Goal: Transaction & Acquisition: Register for event/course

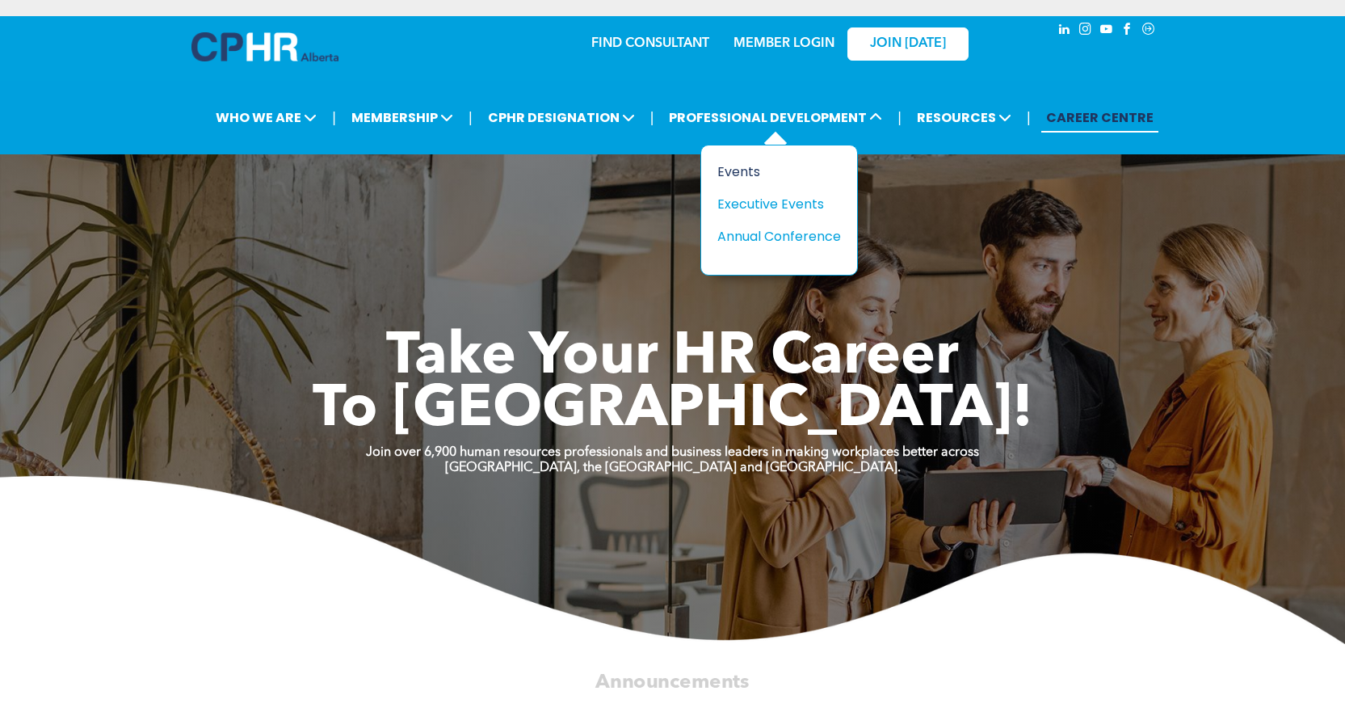
click at [740, 171] on div "Events" at bounding box center [772, 172] width 111 height 20
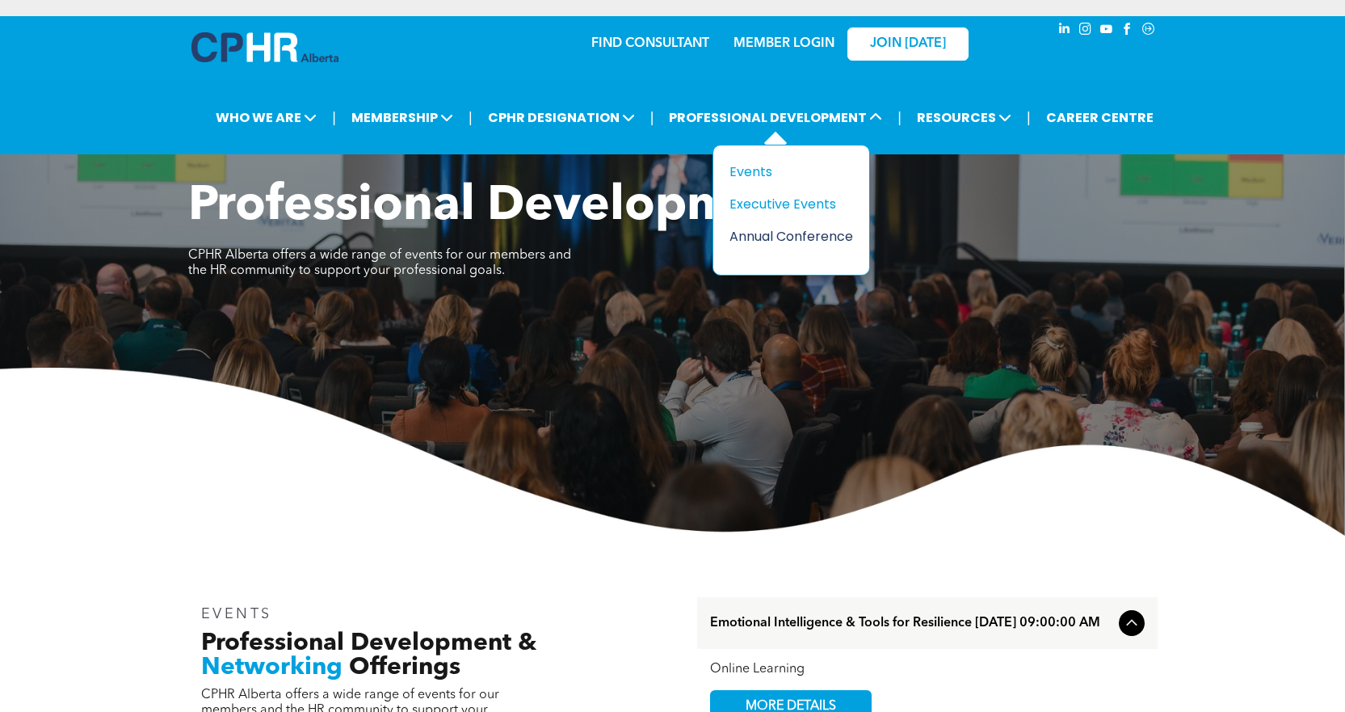
click at [758, 233] on div "Annual Conference" at bounding box center [784, 236] width 111 height 20
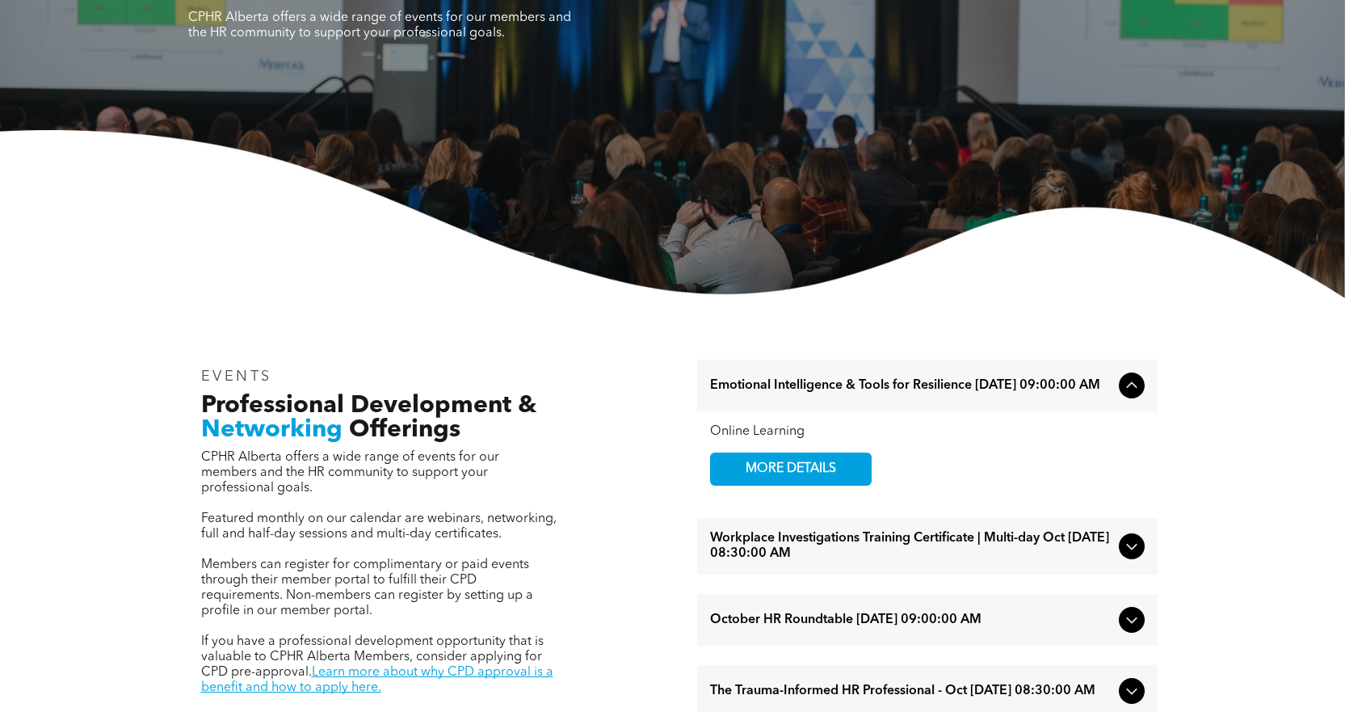
scroll to position [404, 0]
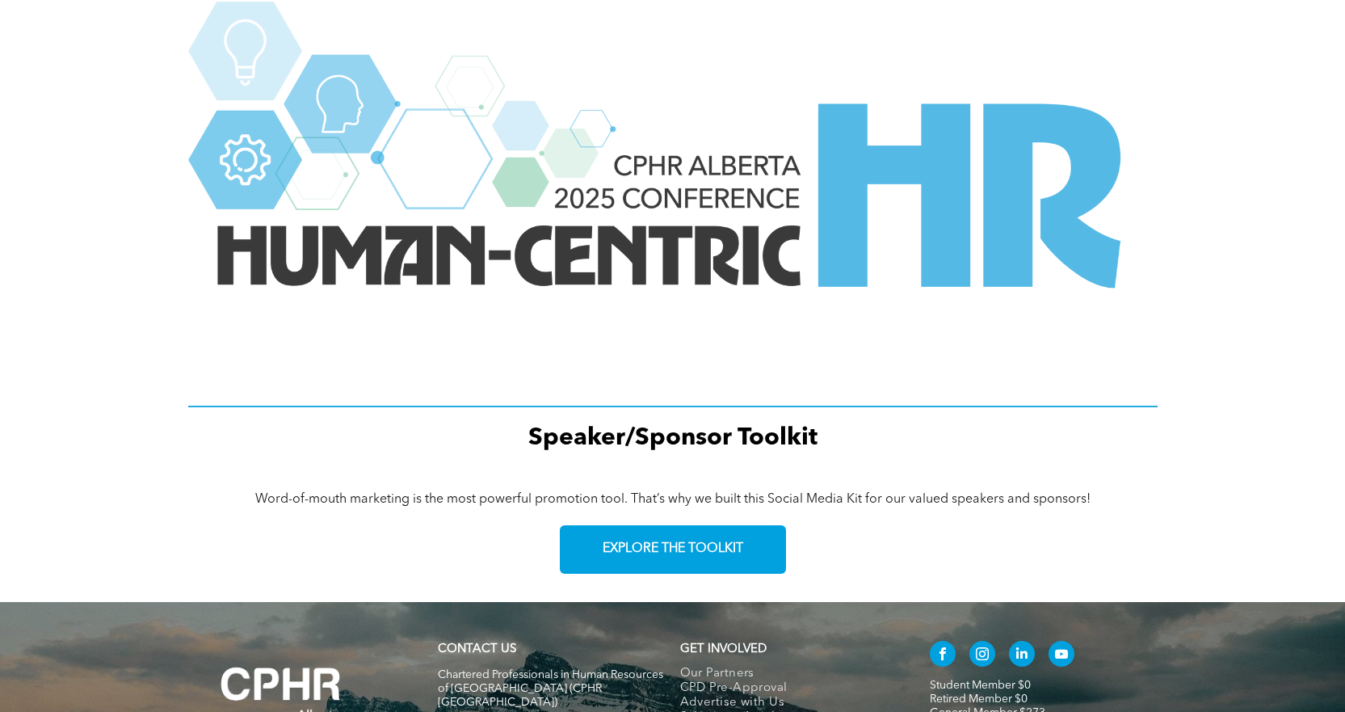
scroll to position [2181, 0]
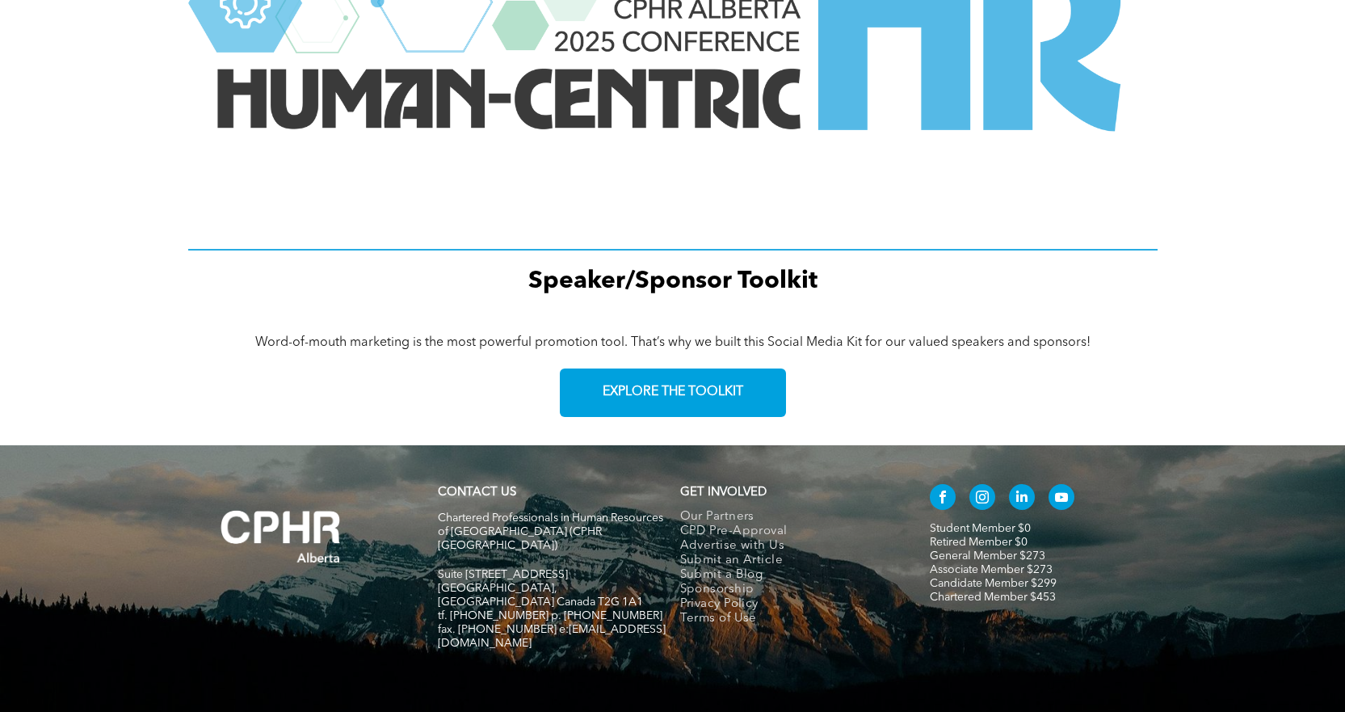
click at [1212, 547] on div "CONTACT US Chartered Professionals in Human Resources of Alberta (CPHR Alberta)…" at bounding box center [672, 587] width 1345 height 284
click at [1204, 576] on div "CONTACT US Chartered Professionals in Human Resources of Alberta (CPHR Alberta)…" at bounding box center [672, 587] width 1345 height 284
click at [1016, 553] on link "General Member $273" at bounding box center [988, 555] width 116 height 11
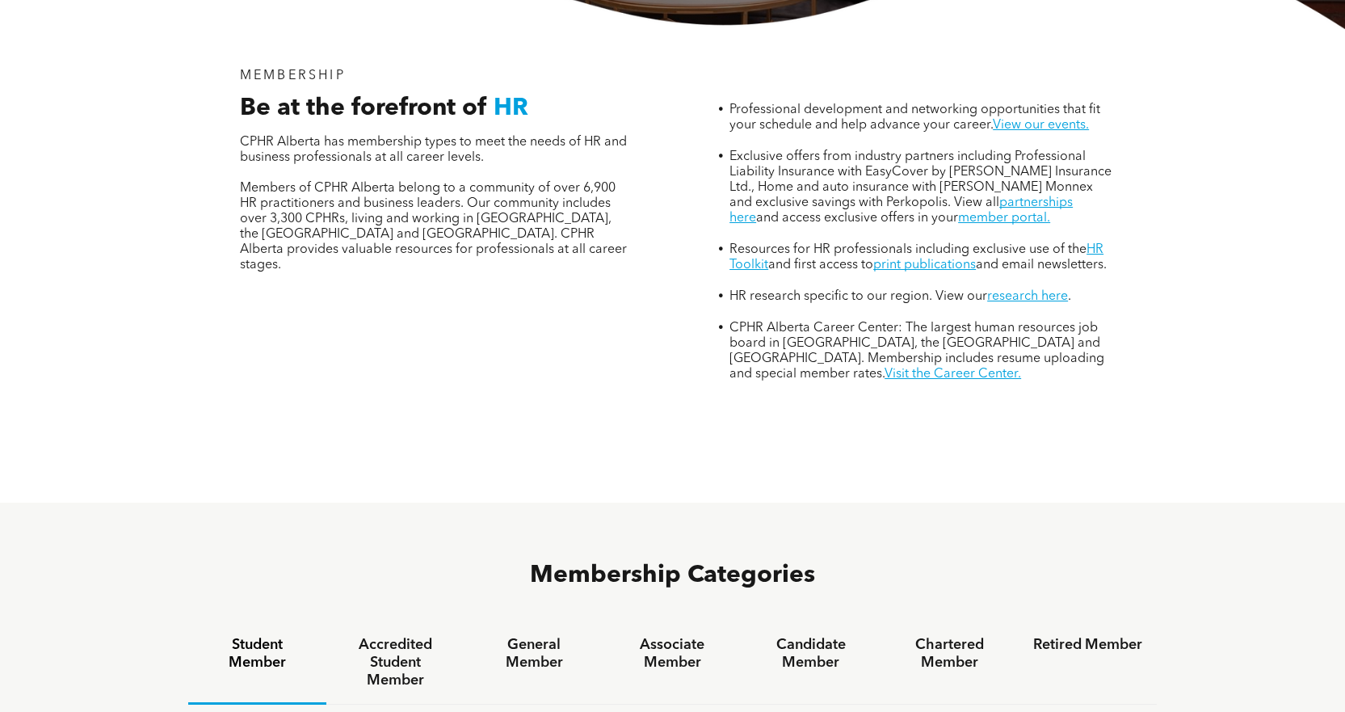
scroll to position [727, 0]
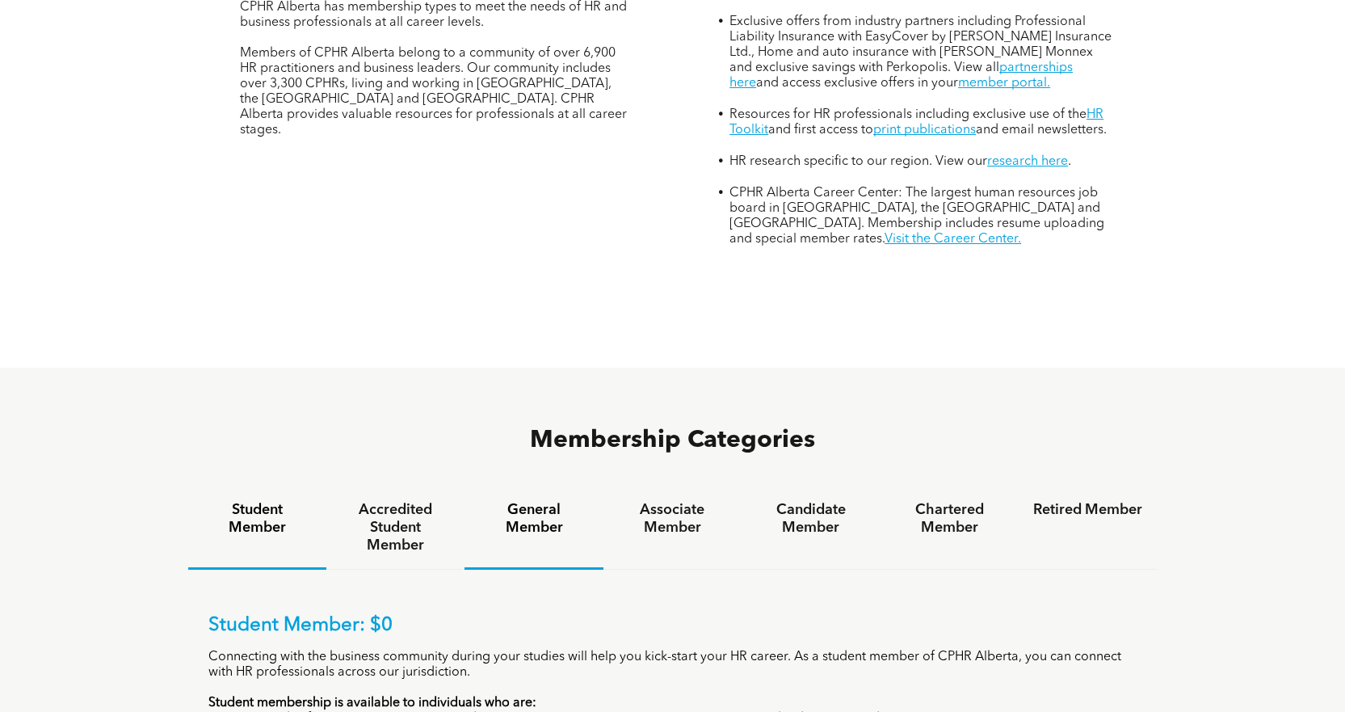
click at [544, 501] on h4 "General Member" at bounding box center [533, 519] width 109 height 36
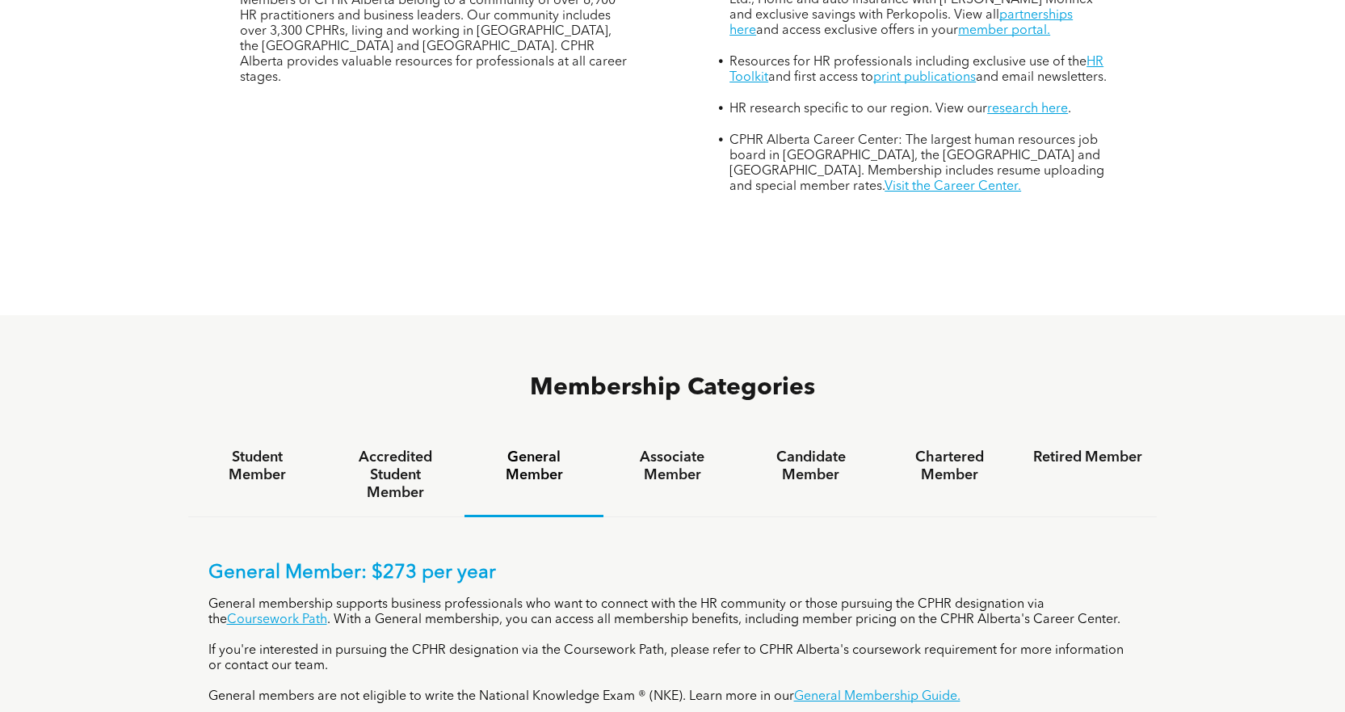
scroll to position [808, 0]
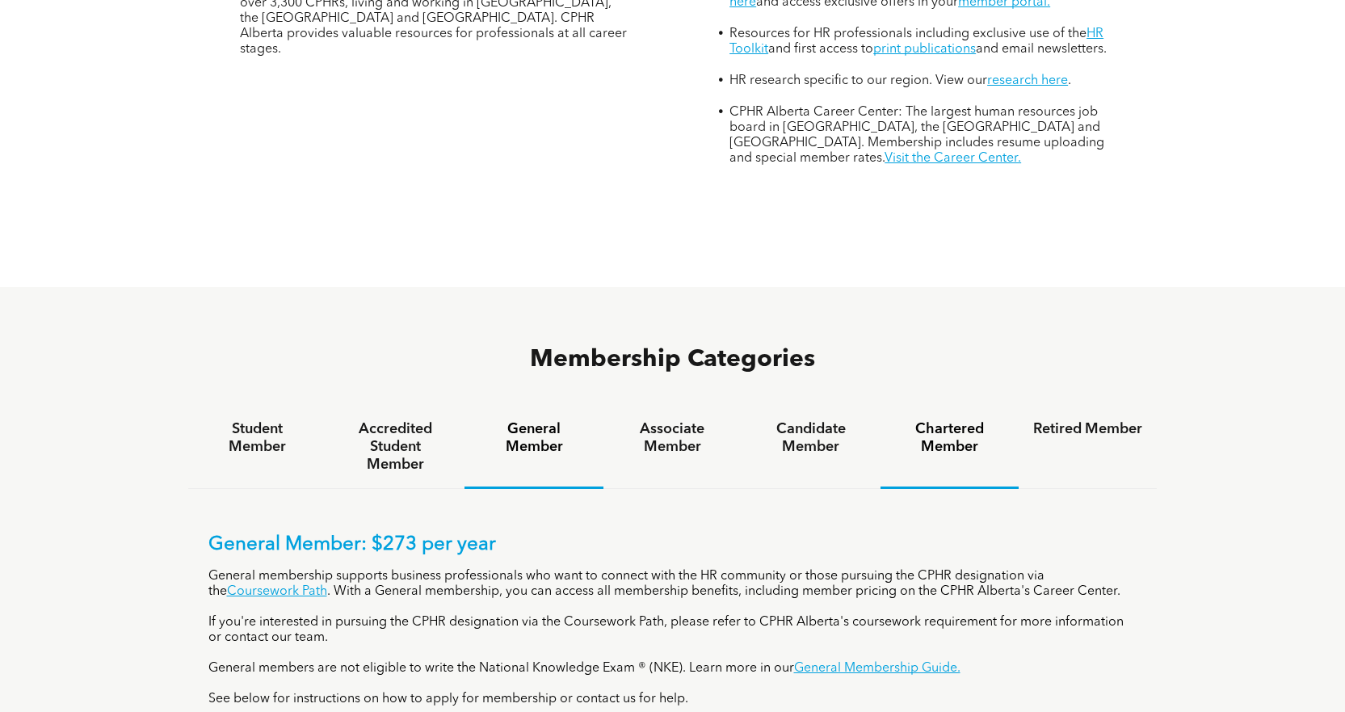
click at [960, 420] on h4 "Chartered Member" at bounding box center [949, 438] width 109 height 36
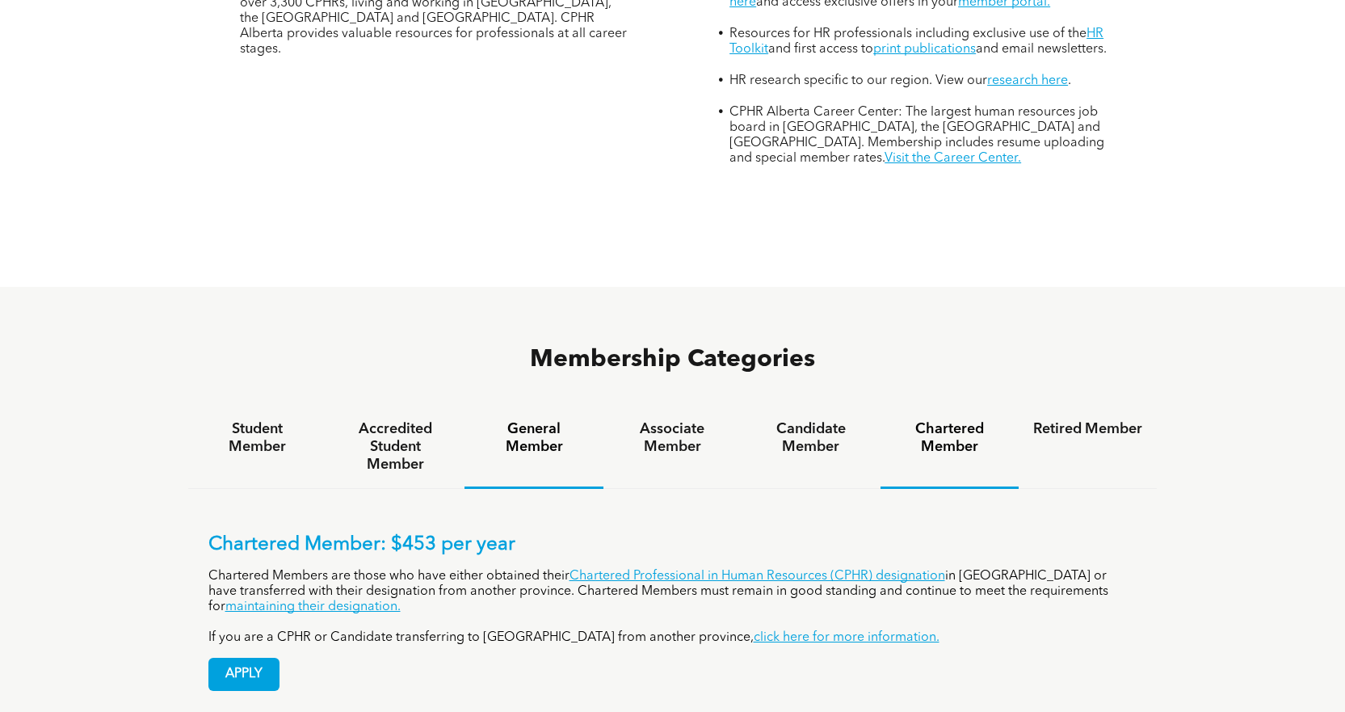
click at [524, 420] on h4 "General Member" at bounding box center [533, 438] width 109 height 36
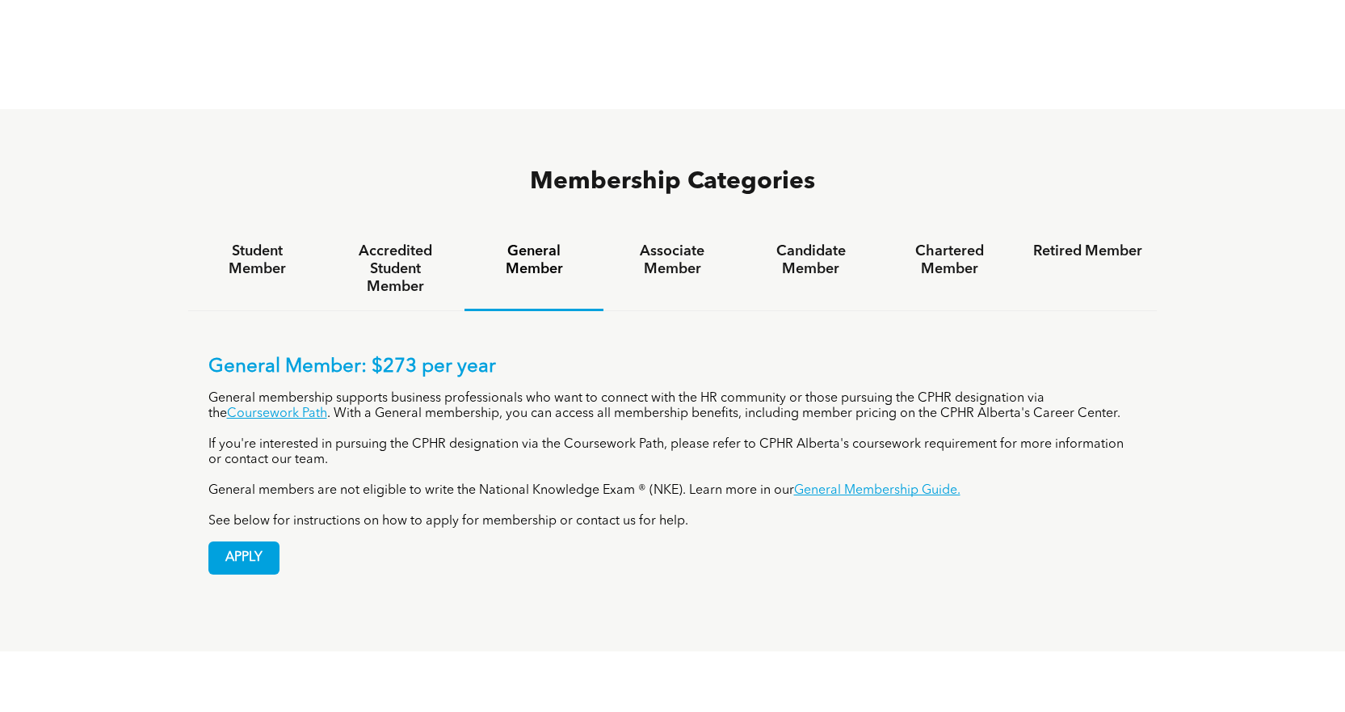
scroll to position [1050, 0]
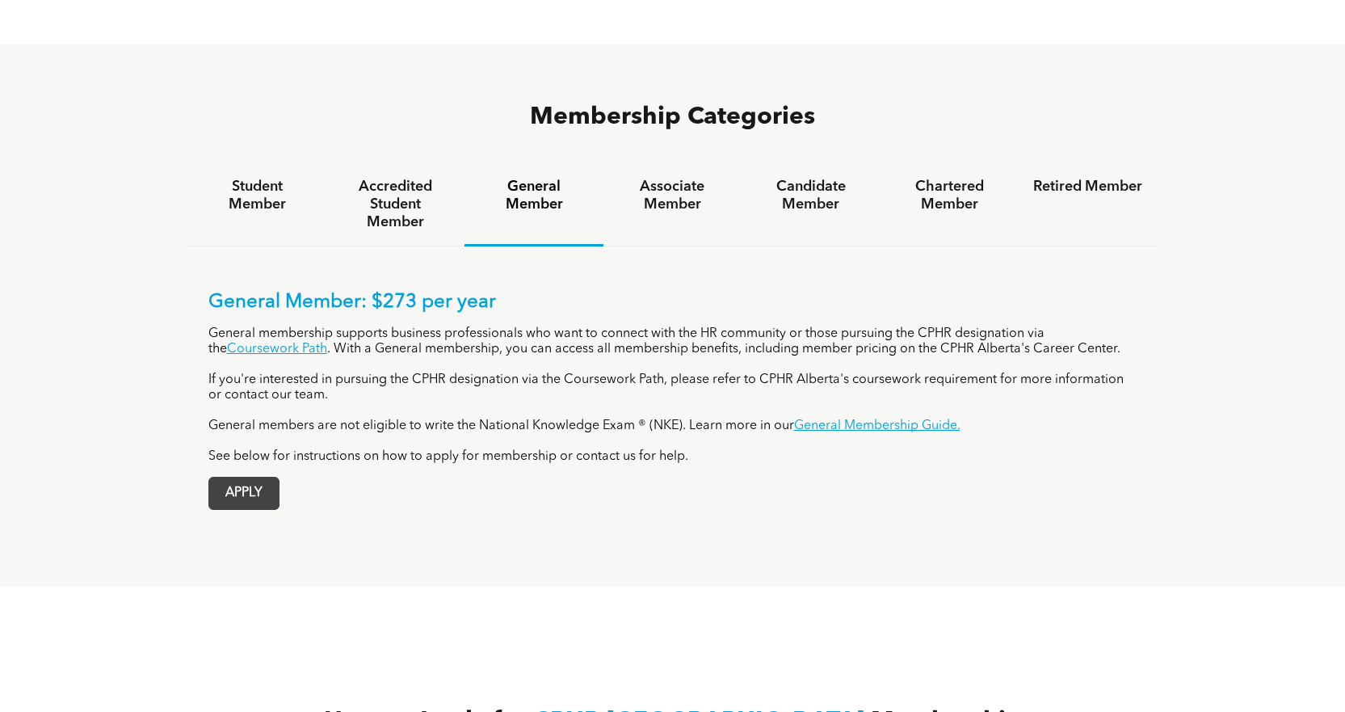
click at [256, 477] on span "APPLY" at bounding box center [243, 493] width 69 height 32
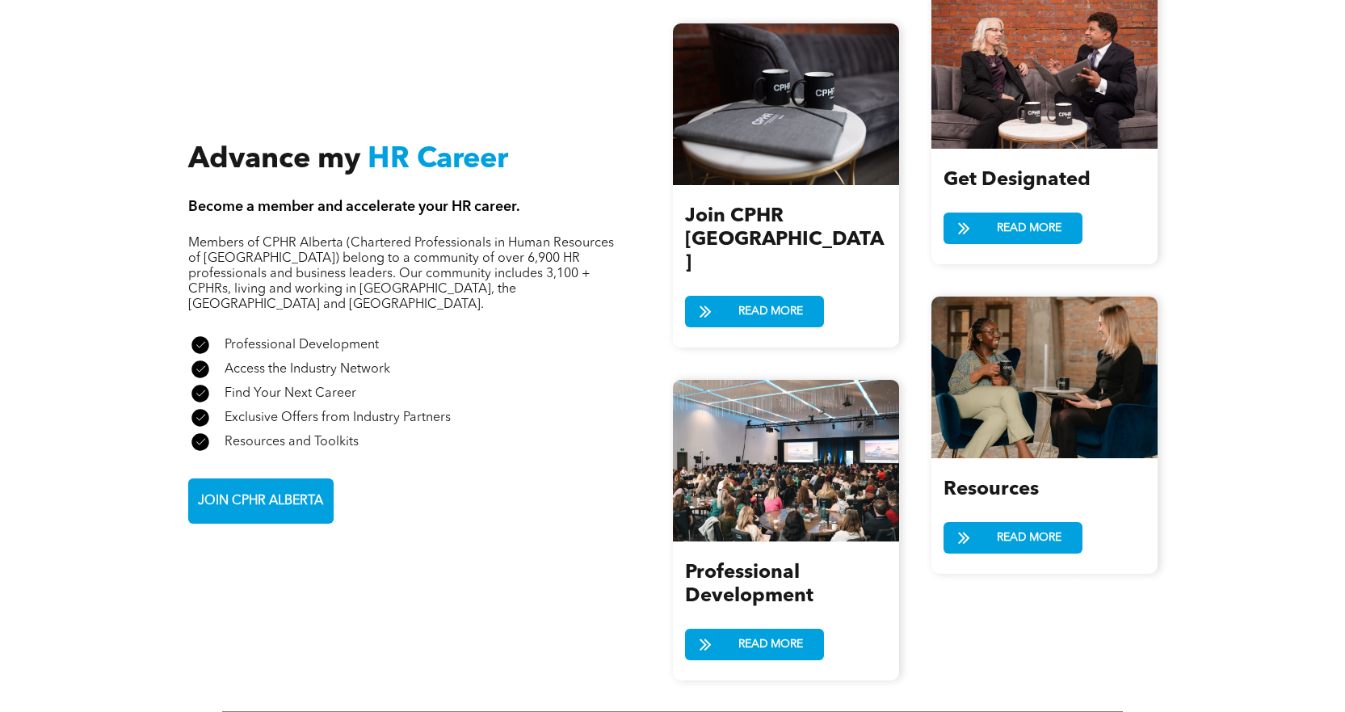
scroll to position [1939, 0]
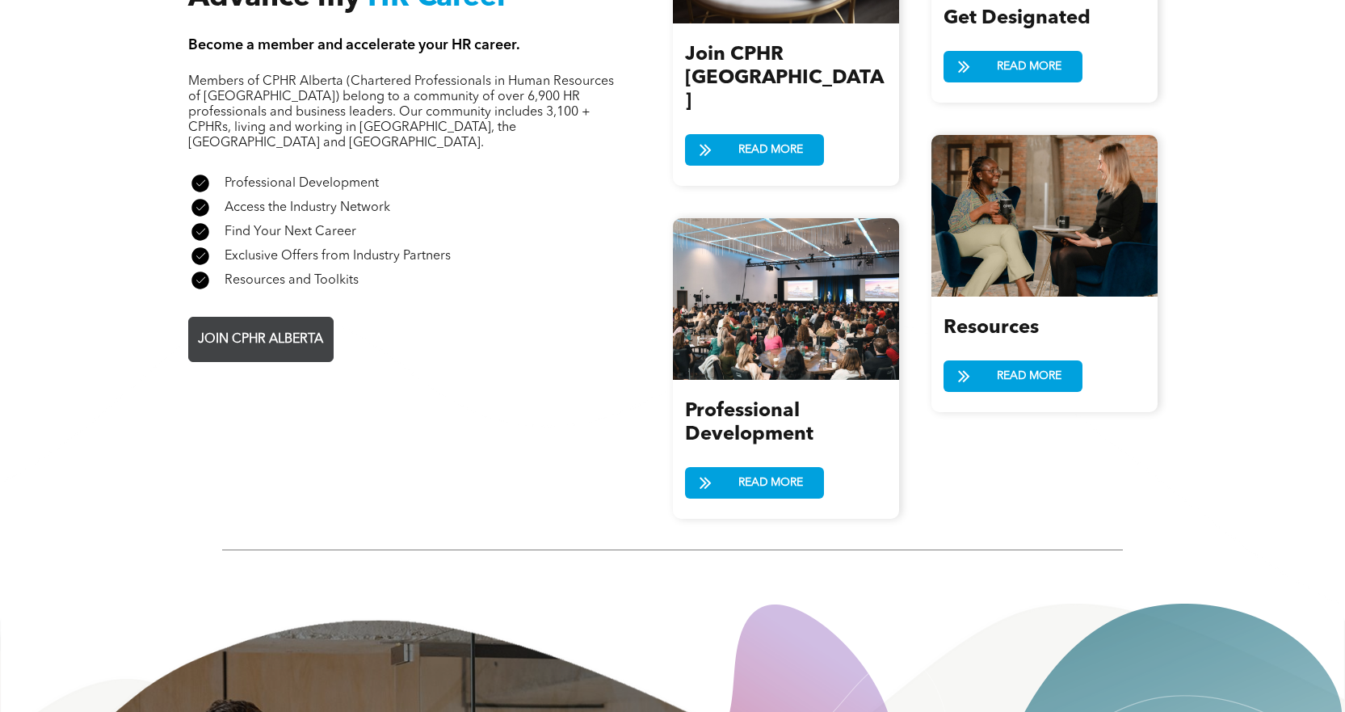
click at [250, 324] on span "JOIN CPHR ALBERTA" at bounding box center [260, 340] width 137 height 32
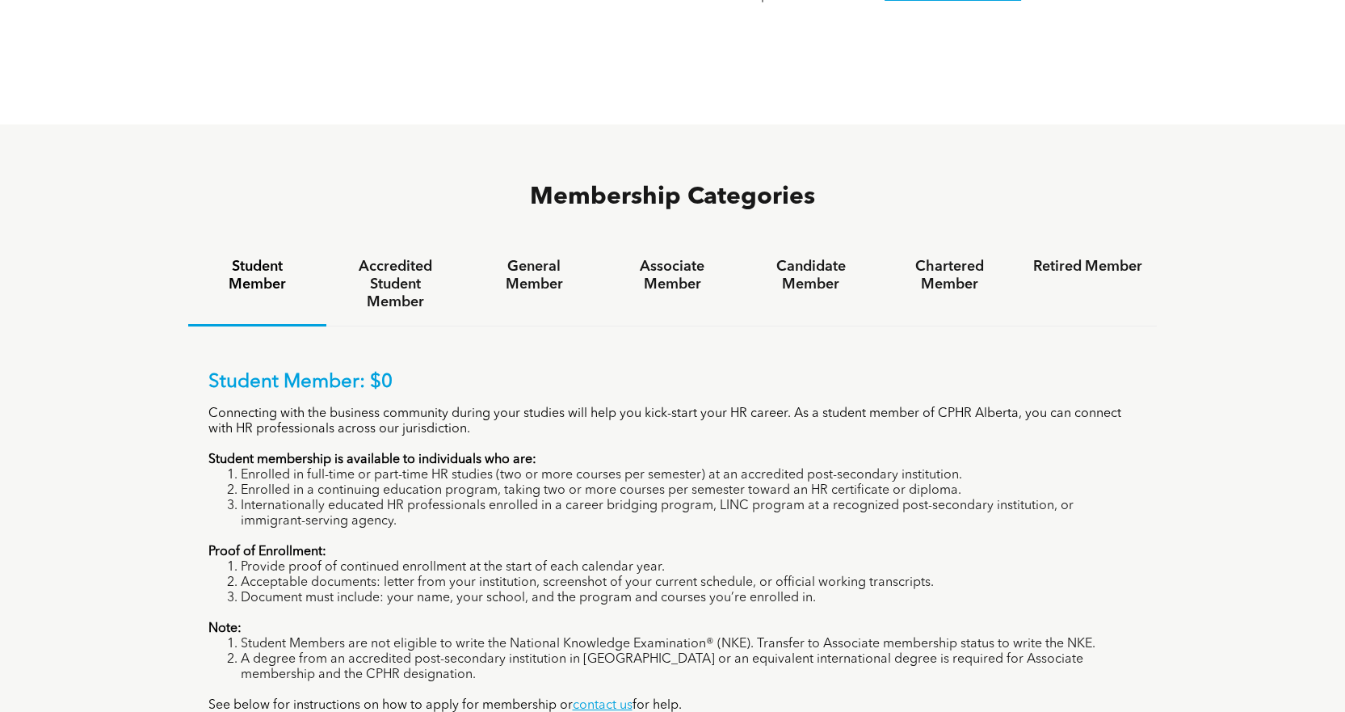
scroll to position [969, 0]
click at [557, 258] on h4 "General Member" at bounding box center [533, 276] width 109 height 36
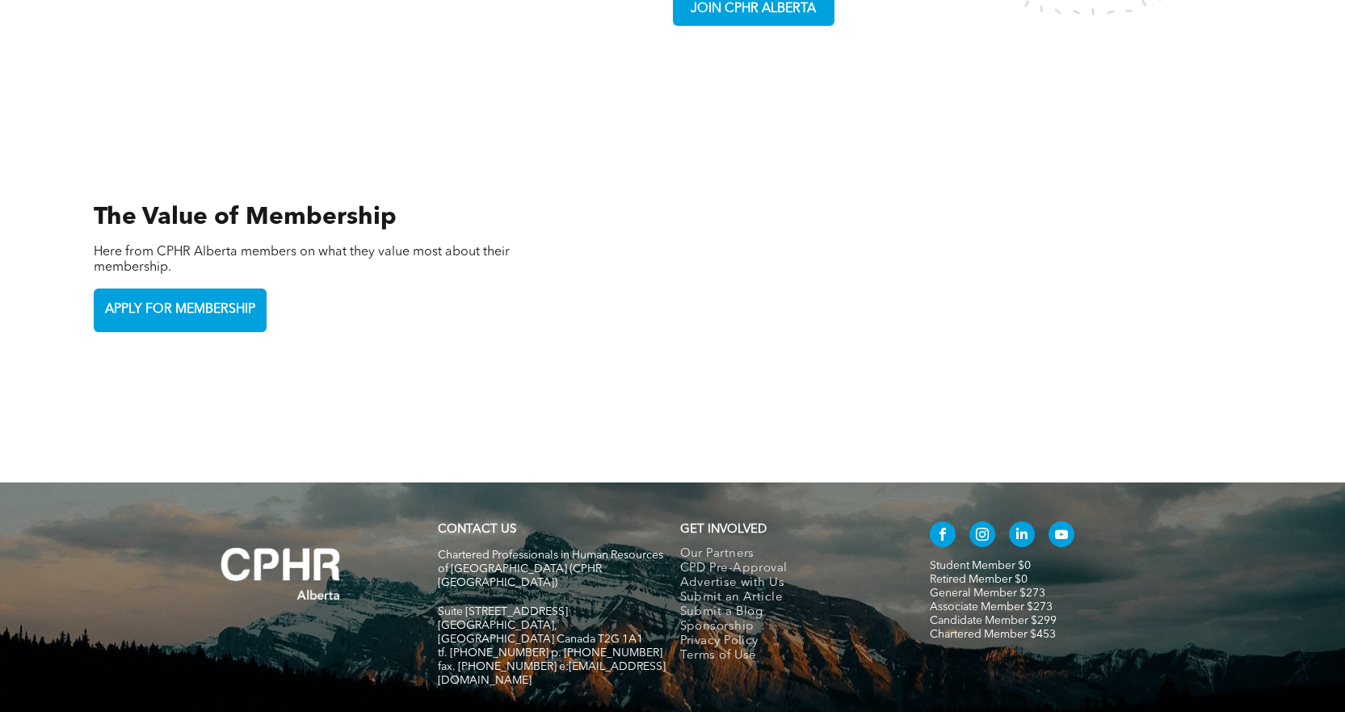
scroll to position [3447, 0]
